Goal: Use online tool/utility: Utilize a website feature to perform a specific function

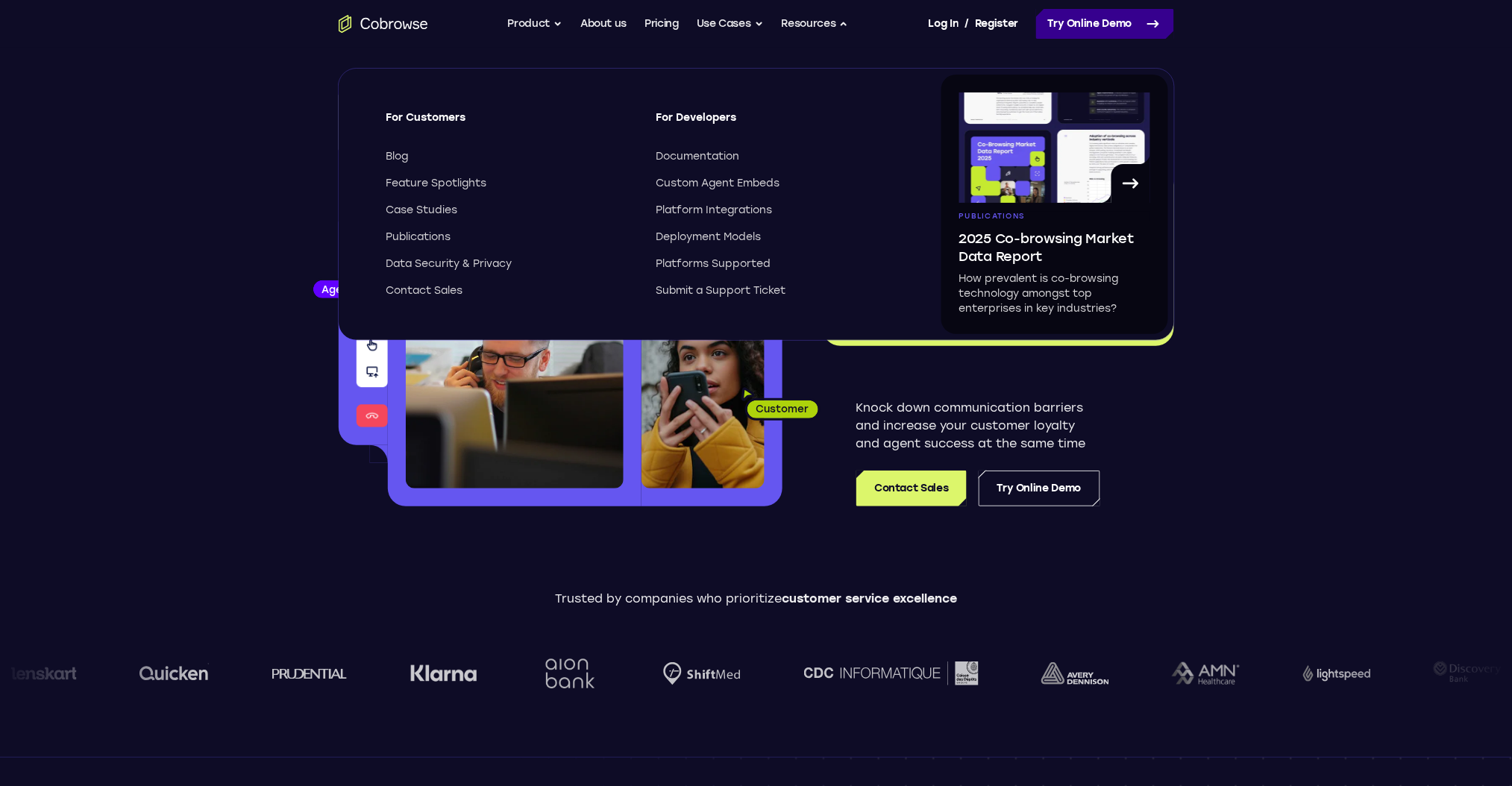
click at [1061, 18] on link "Try Online Demo" at bounding box center [1105, 23] width 138 height 30
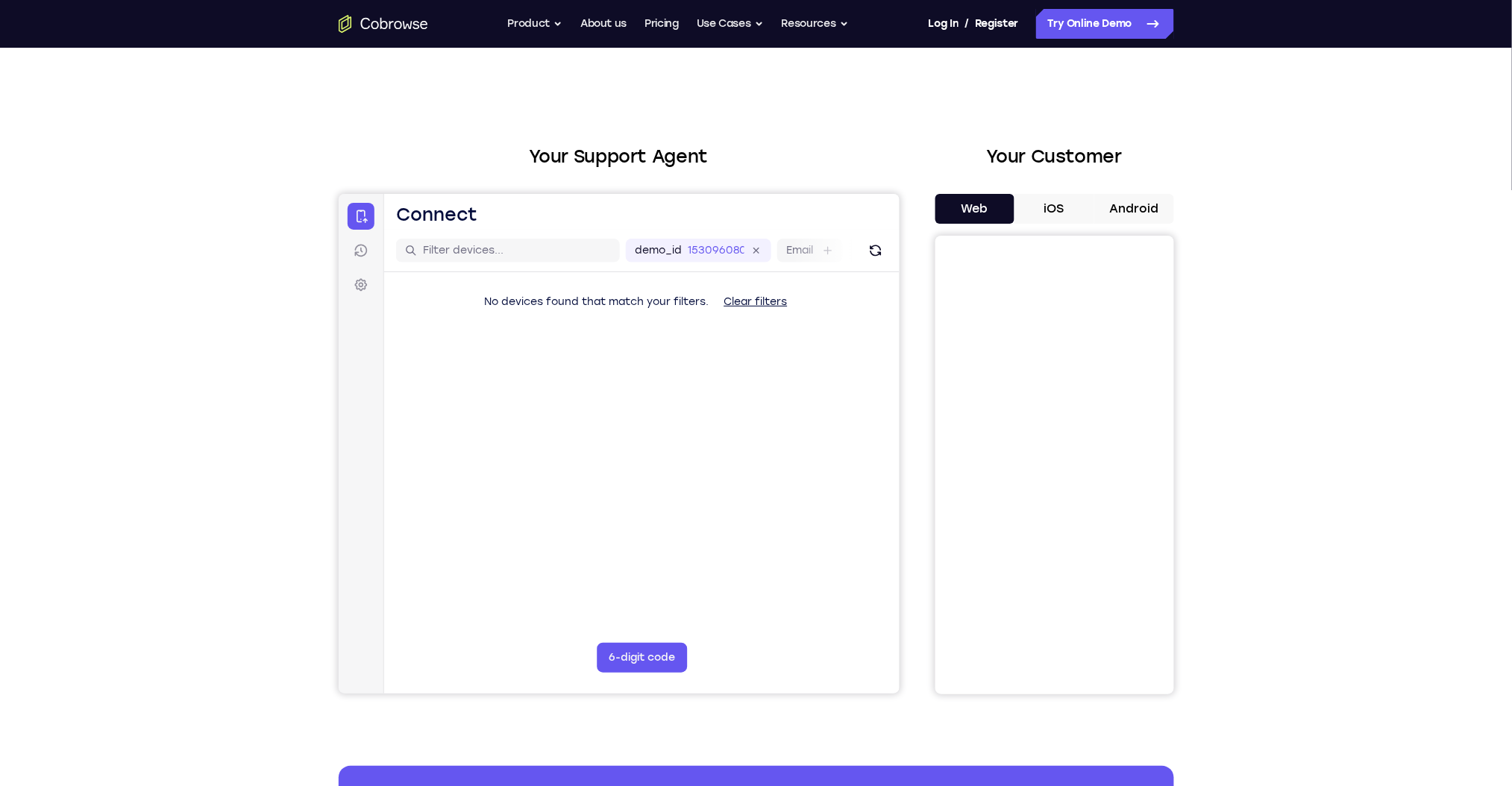
click at [780, 487] on main "demo_id 153096080 153096080 Email User ID Device ID Device name 6-digit code Co…" at bounding box center [641, 479] width 516 height 500
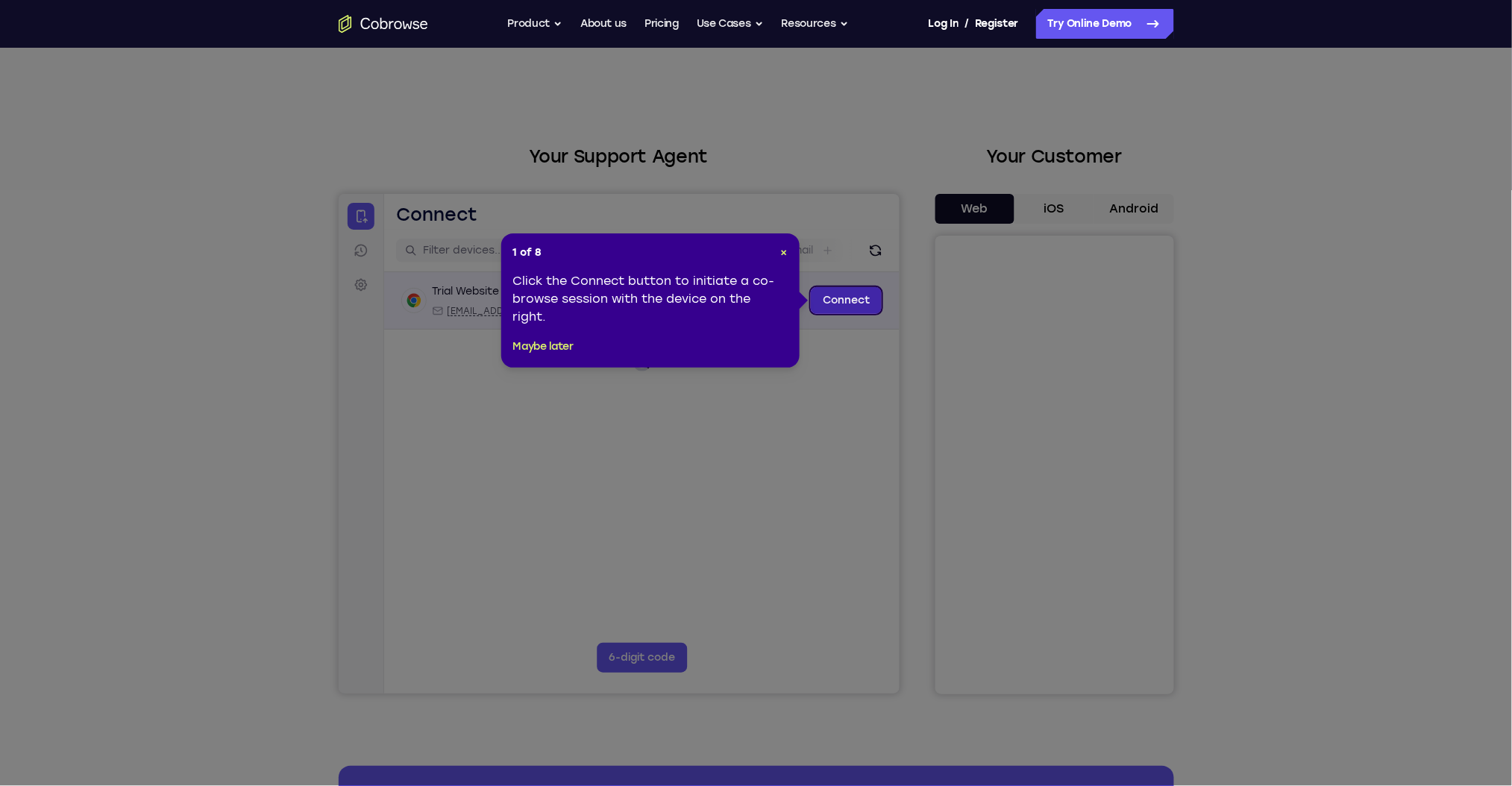
click at [854, 293] on link "Connect" at bounding box center [845, 299] width 71 height 27
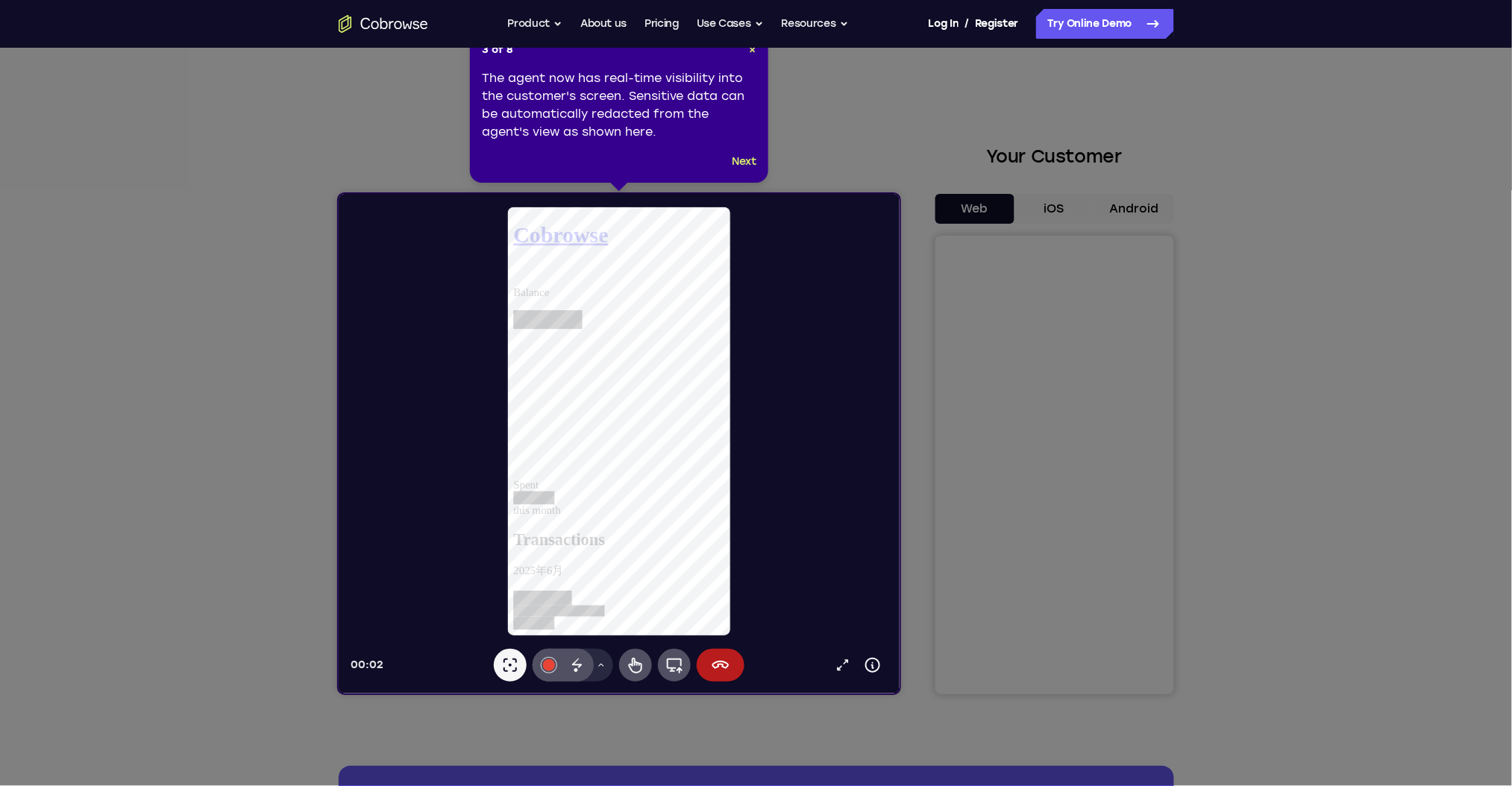
click at [749, 44] on nav "Go back Powerful, Flexible and Trustworthy. Avoid all extra friction for both A…" at bounding box center [756, 23] width 1512 height 48
click at [749, 45] on nav "Go back Powerful, Flexible and Trustworthy. Avoid all extra friction for both A…" at bounding box center [756, 23] width 1512 height 48
click at [752, 53] on span "×" at bounding box center [753, 49] width 7 height 12
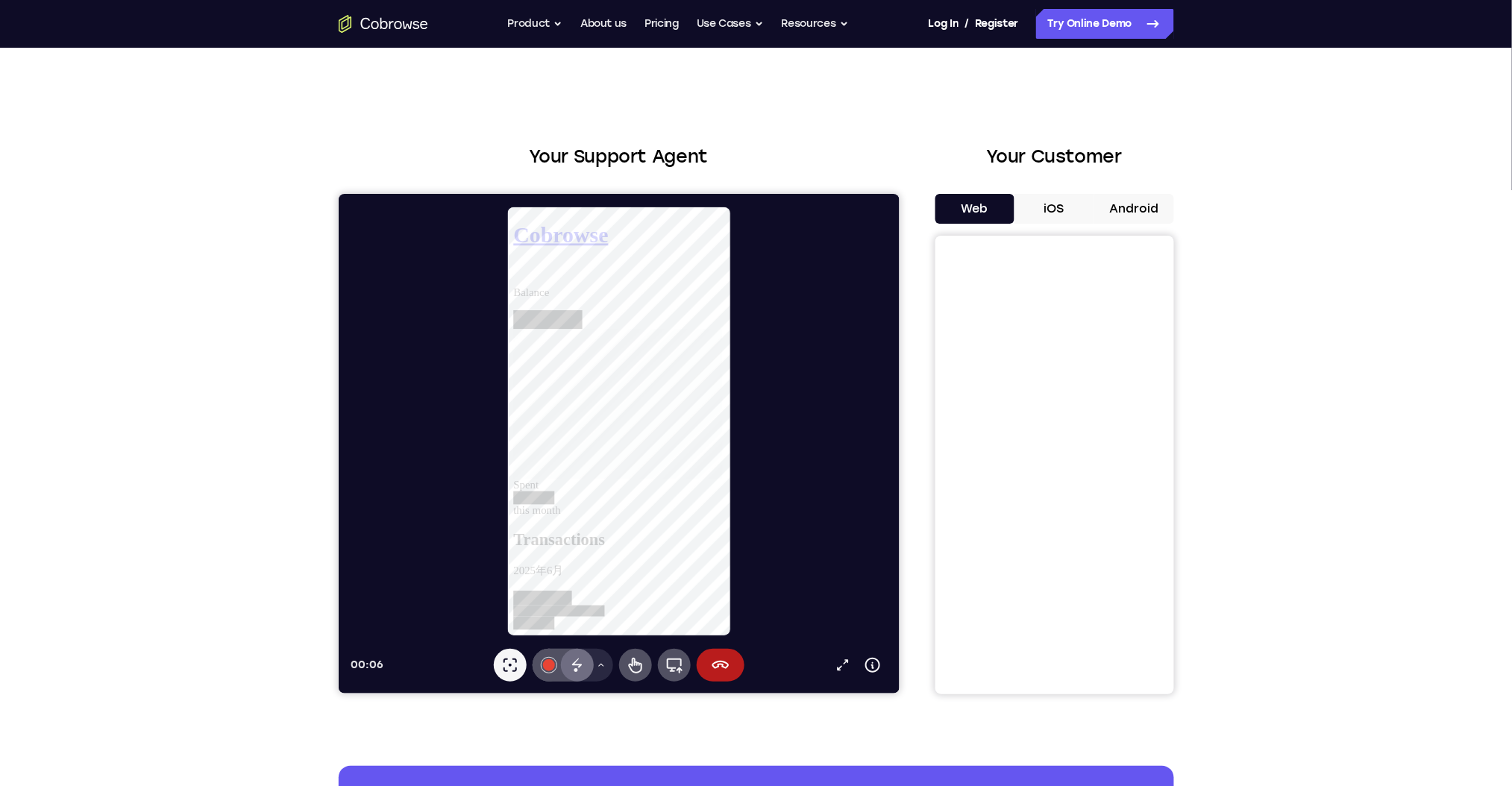
click at [580, 664] on icon at bounding box center [576, 662] width 9 height 9
click at [731, 667] on button "End session" at bounding box center [719, 664] width 48 height 33
